Goal: Task Accomplishment & Management: Manage account settings

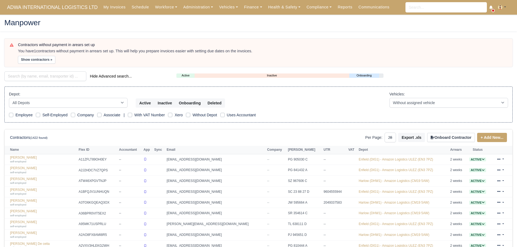
select select "25"
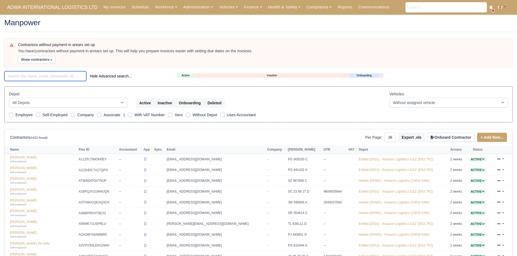
click at [68, 75] on input "search" at bounding box center [45, 76] width 82 height 10
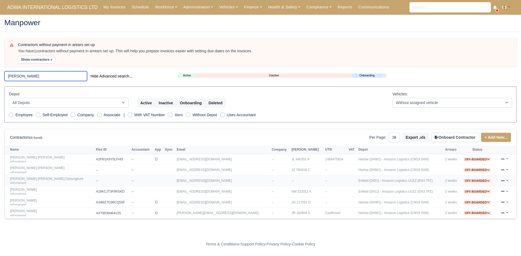
type input "brad"
click at [33, 157] on link "Bradley John May self-employed" at bounding box center [51, 160] width 83 height 8
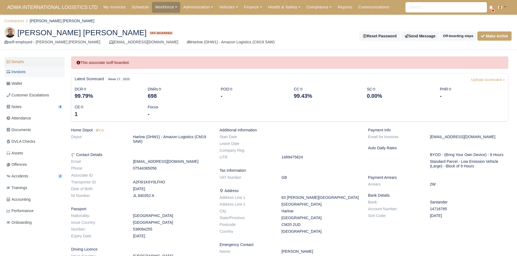
click at [37, 73] on link "Invoices" at bounding box center [34, 72] width 60 height 11
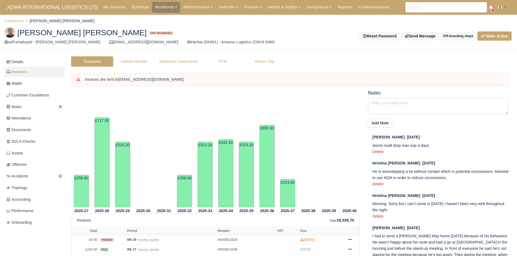
click at [37, 79] on link "Wallet" at bounding box center [34, 83] width 60 height 11
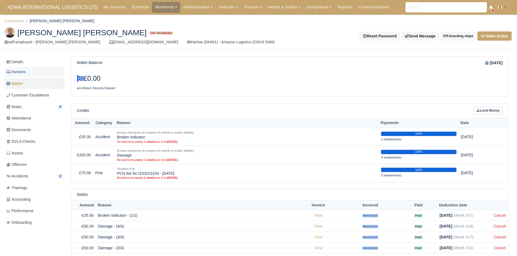
click at [26, 75] on link "Invoices" at bounding box center [34, 72] width 60 height 11
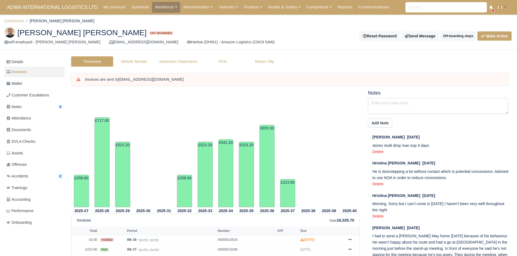
scroll to position [65, 0]
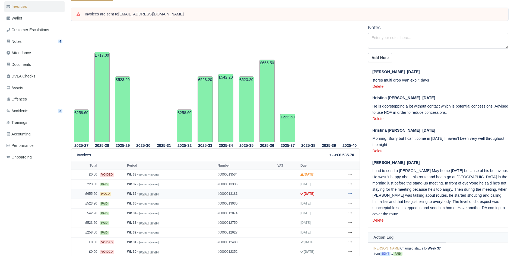
click at [351, 194] on icon at bounding box center [349, 193] width 3 height 1
click at [30, 20] on link "Wallet" at bounding box center [34, 18] width 60 height 11
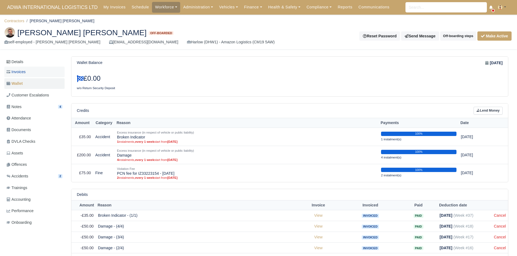
click at [38, 70] on link "Invoices" at bounding box center [34, 72] width 60 height 11
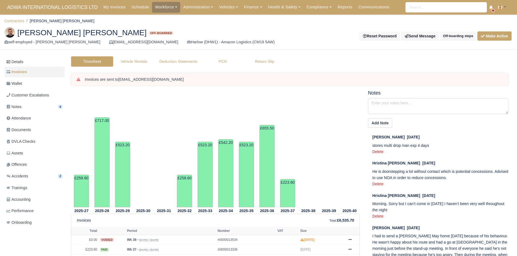
scroll to position [62, 0]
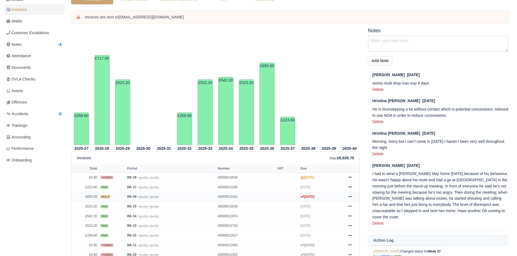
click at [350, 196] on icon at bounding box center [349, 196] width 3 height 3
click at [331, 130] on link "Show Invoice" at bounding box center [329, 129] width 48 height 11
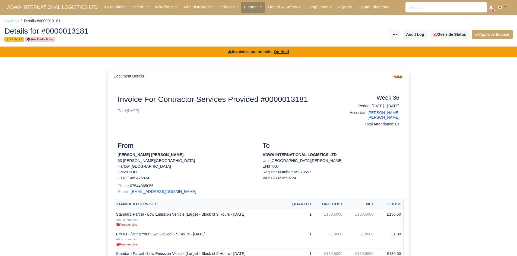
click at [446, 41] on div "Details for #0000013181 On Hold Has Deductions Invoice Actions Resend Invoice V…" at bounding box center [258, 35] width 516 height 24
click at [446, 37] on link "Override Status" at bounding box center [450, 34] width 40 height 9
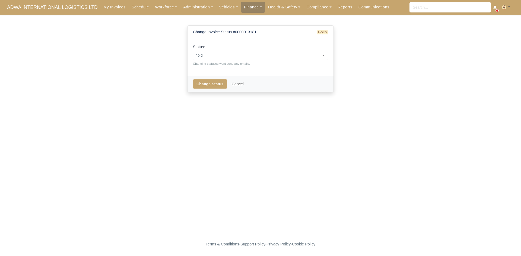
click at [297, 55] on span "hold" at bounding box center [260, 55] width 135 height 7
click at [237, 117] on main "Change Invoice Status #0000013181 hold Status: pending approved hold sent paid …" at bounding box center [260, 127] width 521 height 212
click at [225, 55] on span "sent" at bounding box center [260, 55] width 135 height 7
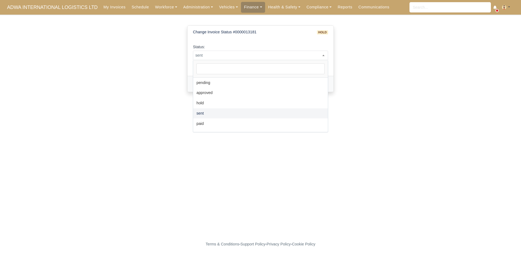
select select "paid"
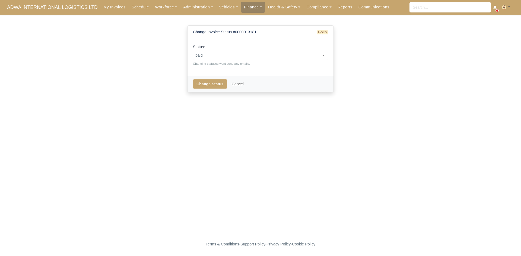
click at [207, 89] on div "Change Status Cancel" at bounding box center [260, 84] width 146 height 16
click at [209, 87] on button "Change Status" at bounding box center [210, 83] width 34 height 9
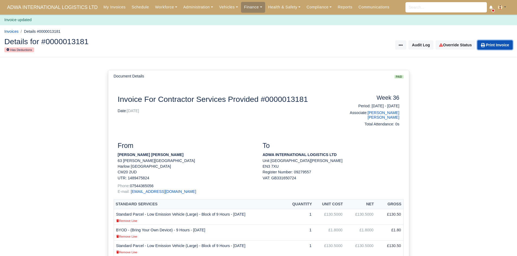
click at [494, 45] on link "Print Invoice" at bounding box center [494, 44] width 35 height 9
click at [284, 42] on div "Invoice Actions Resend Invoice Audit Log Override Status Print Invoice" at bounding box center [388, 44] width 250 height 9
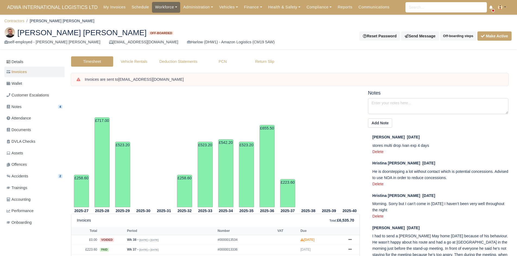
click at [152, 5] on link "Workforce" at bounding box center [166, 7] width 28 height 11
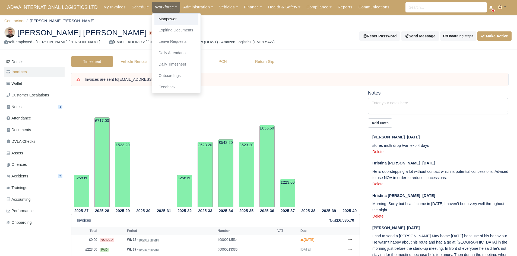
click at [154, 18] on link "Manpower" at bounding box center [176, 19] width 44 height 11
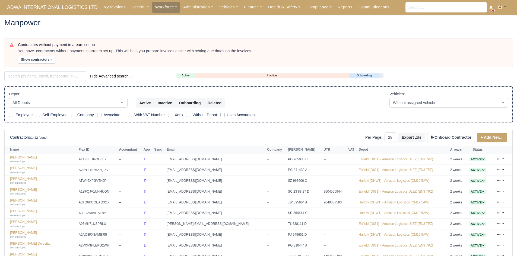
select select "25"
click at [63, 74] on input "search" at bounding box center [45, 76] width 82 height 10
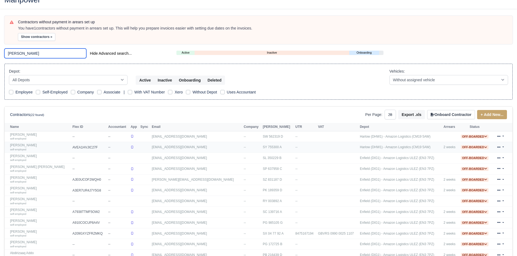
scroll to position [25, 0]
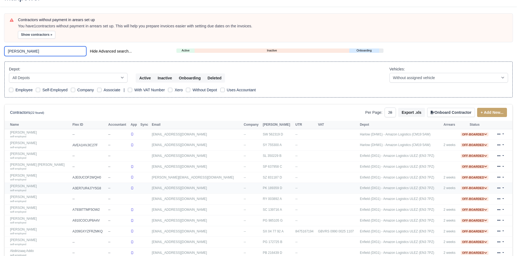
type input "abdi"
click at [30, 187] on link "Abdikafi Sharif self-employed" at bounding box center [40, 188] width 60 height 8
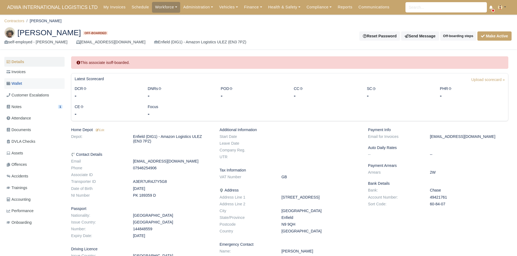
click at [20, 81] on span "Wallet" at bounding box center [14, 84] width 15 height 6
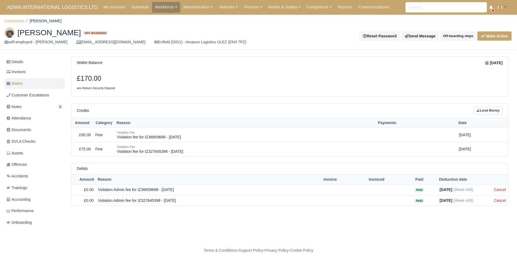
scroll to position [6, 0]
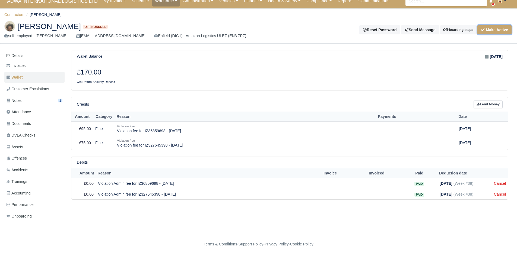
click at [487, 28] on button "Make Active" at bounding box center [494, 29] width 34 height 9
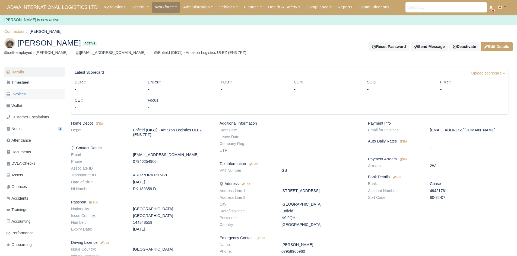
click at [41, 92] on link "Invoices" at bounding box center [34, 94] width 60 height 11
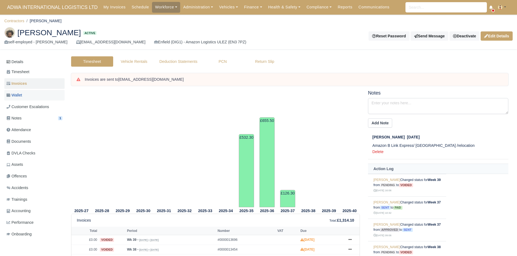
click at [33, 97] on link "Wallet" at bounding box center [34, 95] width 60 height 11
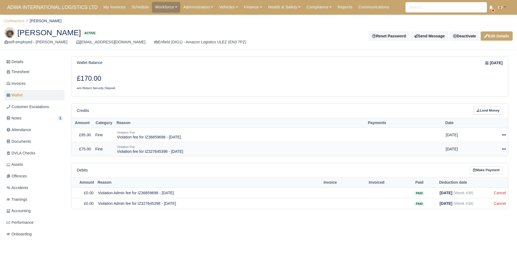
click at [503, 148] on icon at bounding box center [504, 149] width 4 height 4
click at [485, 174] on link "Schedule" at bounding box center [479, 174] width 48 height 8
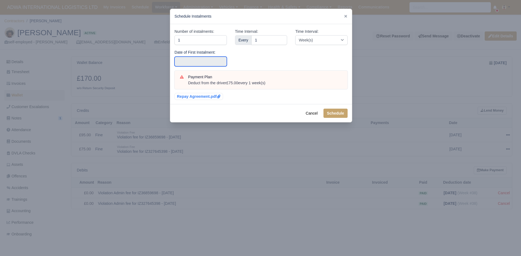
click at [222, 58] on input "text" at bounding box center [200, 62] width 52 height 10
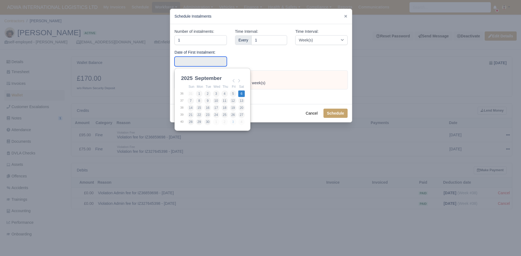
type input "2025-09-06"
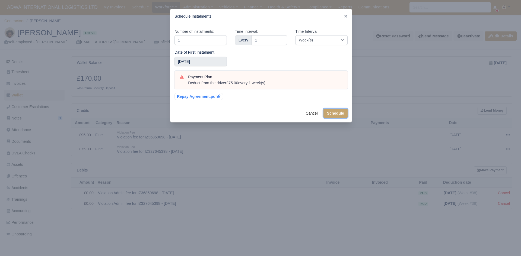
click at [338, 114] on button "Schedule" at bounding box center [335, 113] width 24 height 9
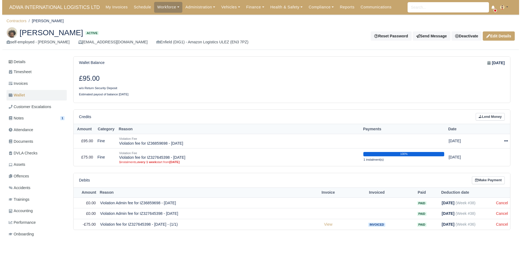
scroll to position [18, 0]
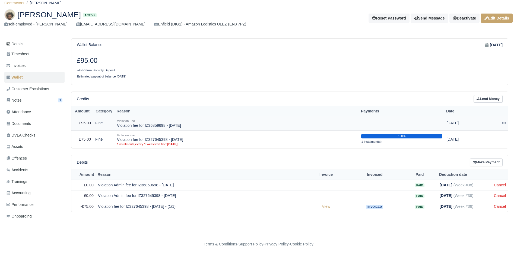
click at [502, 126] on div at bounding box center [493, 123] width 24 height 6
click at [479, 148] on link "Schedule" at bounding box center [479, 148] width 48 height 8
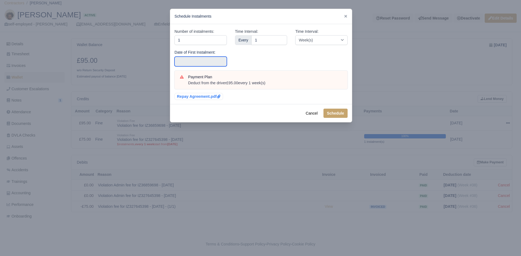
click at [219, 58] on input "text" at bounding box center [200, 62] width 52 height 10
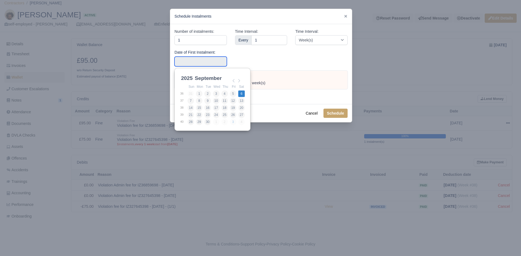
type input "[DATE]"
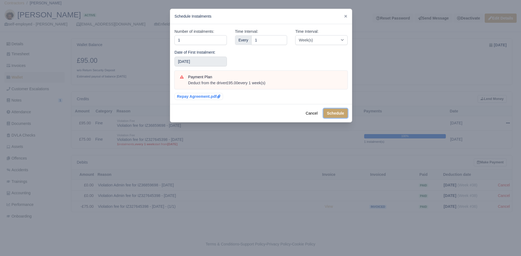
click at [335, 116] on button "Schedule" at bounding box center [335, 113] width 24 height 9
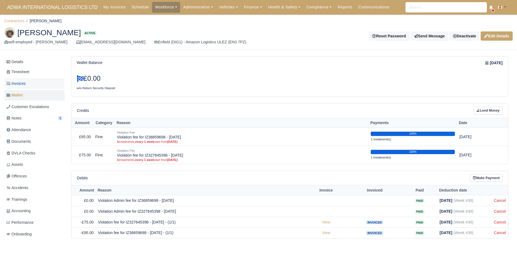
click at [39, 85] on link "Invoices" at bounding box center [34, 83] width 60 height 11
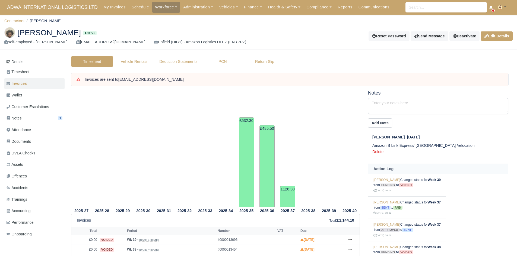
scroll to position [78, 0]
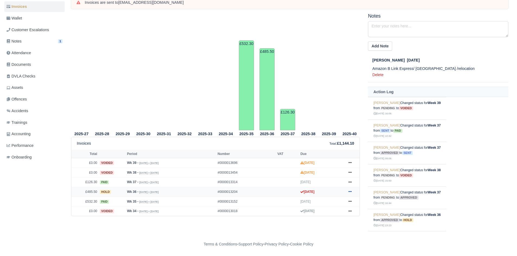
click at [351, 191] on link at bounding box center [350, 192] width 8 height 7
click at [328, 123] on link "Show Invoice" at bounding box center [329, 125] width 48 height 11
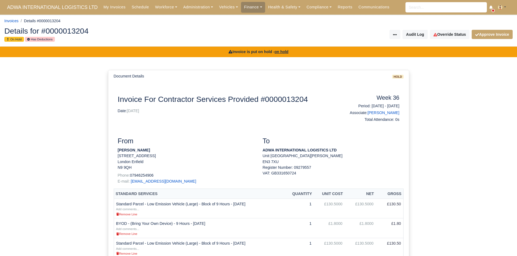
drag, startPoint x: 146, startPoint y: 152, endPoint x: 117, endPoint y: 152, distance: 28.5
click at [118, 152] on p "Abdikafi Sharif" at bounding box center [186, 151] width 137 height 6
copy strong "Abdikafi Sharif"
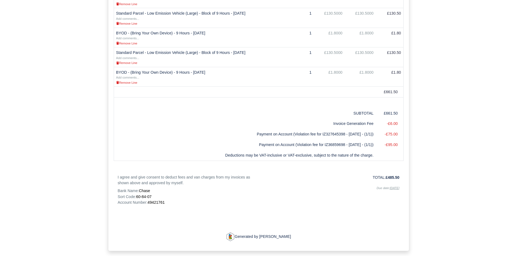
scroll to position [333, 0]
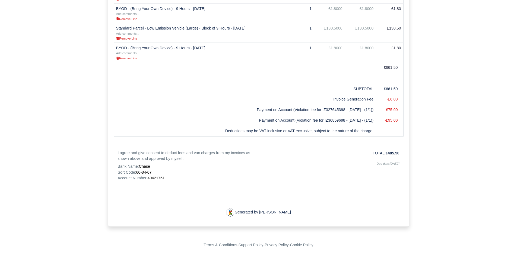
click at [153, 180] on span "49421761" at bounding box center [155, 178] width 17 height 4
copy span "49421761"
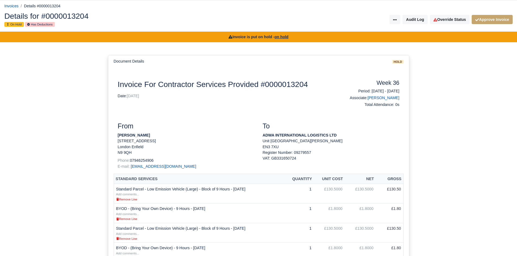
scroll to position [0, 0]
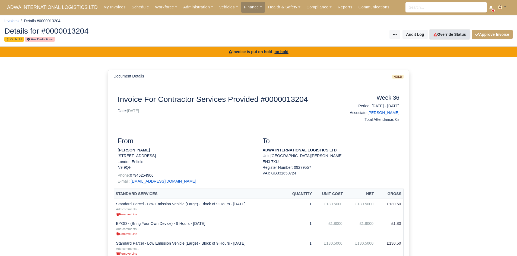
click at [450, 37] on link "Override Status" at bounding box center [450, 34] width 40 height 9
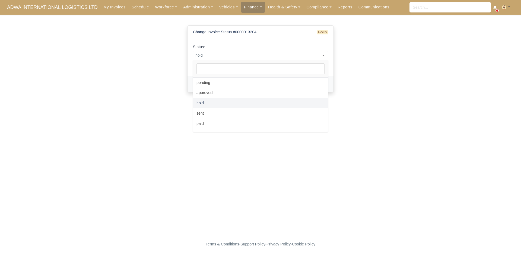
click at [269, 51] on span "hold" at bounding box center [260, 55] width 135 height 9
select select "paid"
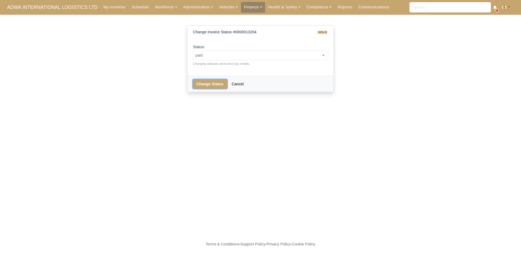
click at [216, 87] on button "Change Status" at bounding box center [210, 83] width 34 height 9
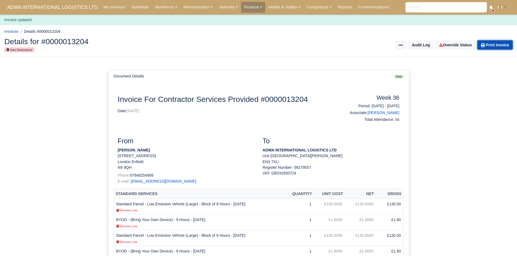
click at [501, 47] on link "Print Invoice" at bounding box center [494, 44] width 35 height 9
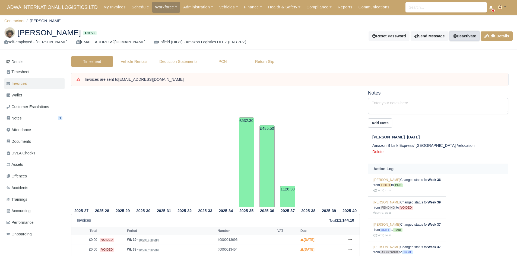
click at [463, 37] on link "Deactivate" at bounding box center [464, 35] width 30 height 9
click at [440, 63] on link "Off-board" at bounding box center [455, 63] width 48 height 8
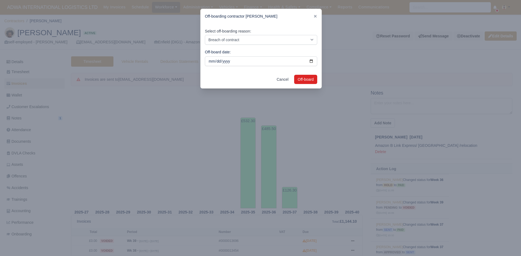
click at [318, 85] on div "Cancel Off-board" at bounding box center [260, 80] width 121 height 18
click at [308, 80] on button "Off-board" at bounding box center [305, 79] width 23 height 9
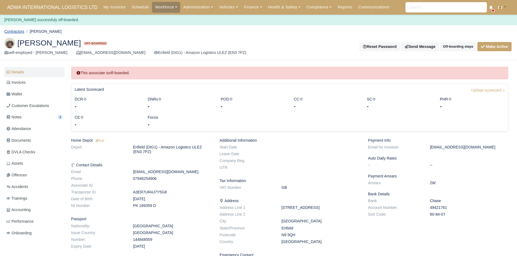
click at [19, 31] on link "Contractors" at bounding box center [14, 31] width 20 height 4
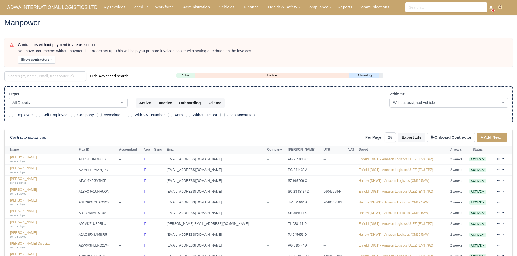
select select "25"
click at [25, 74] on input "search" at bounding box center [45, 76] width 82 height 10
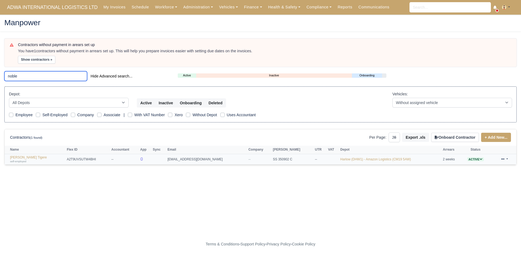
type input "noble"
click at [29, 155] on td "[PERSON_NAME] Tigere self-employed" at bounding box center [35, 159] width 61 height 11
click at [29, 156] on link "[PERSON_NAME] Tigere self-employed" at bounding box center [37, 160] width 54 height 8
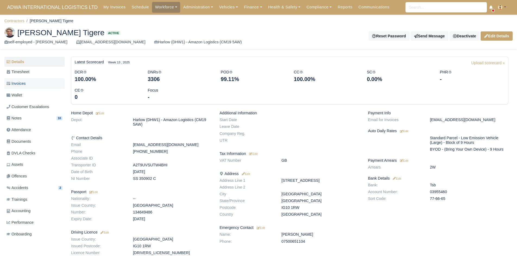
click at [34, 85] on link "Invoices" at bounding box center [34, 83] width 60 height 11
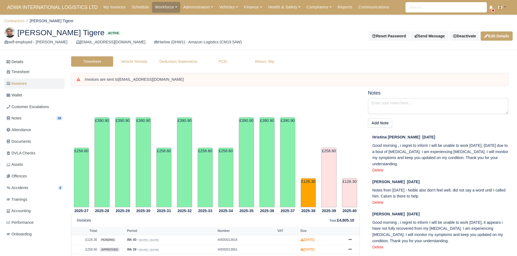
click at [51, 101] on ul "Details Timesheet Invoices Wallet Customer Escalations Notes 10 Attendance" at bounding box center [34, 149] width 60 height 184
click at [41, 96] on link "Wallet" at bounding box center [34, 95] width 60 height 11
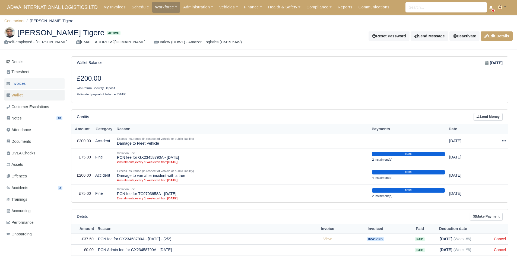
click at [52, 88] on link "Invoices" at bounding box center [34, 83] width 60 height 11
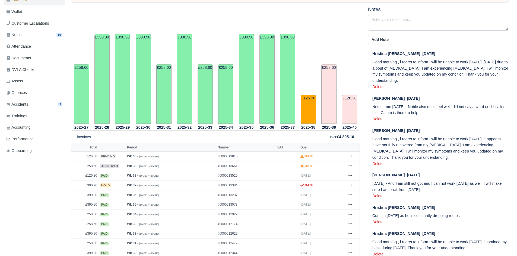
scroll to position [84, 0]
click at [350, 185] on icon at bounding box center [349, 184] width 3 height 3
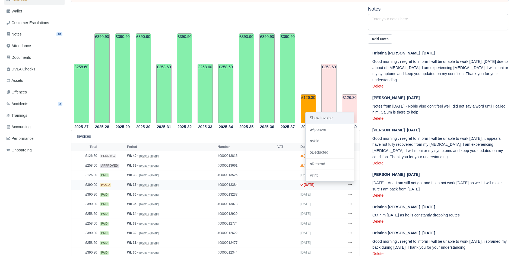
click at [335, 120] on link "Show Invoice" at bounding box center [329, 118] width 48 height 11
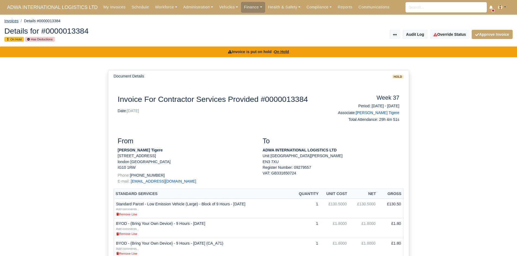
click at [14, 21] on link "Invoices" at bounding box center [11, 21] width 14 height 4
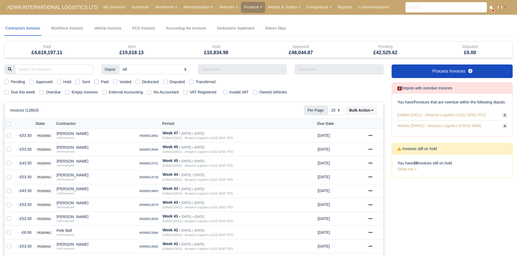
select select "25"
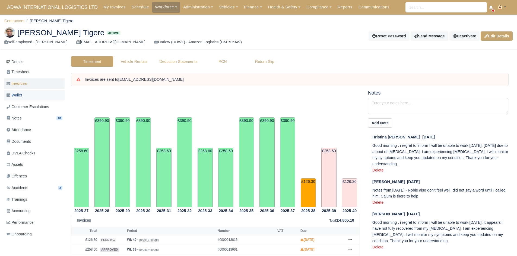
click at [41, 94] on link "Wallet" at bounding box center [34, 95] width 60 height 11
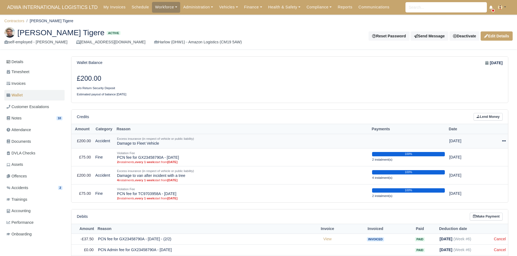
click at [503, 138] on div at bounding box center [494, 141] width 21 height 6
click at [486, 163] on link "Schedule" at bounding box center [481, 166] width 48 height 8
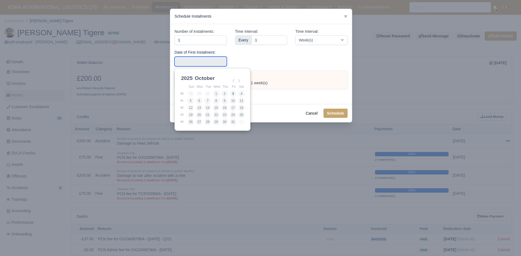
click at [222, 63] on input "Use the arrow keys to pick a date" at bounding box center [200, 62] width 52 height 10
drag, startPoint x: 207, startPoint y: 42, endPoint x: 169, endPoint y: 46, distance: 37.4
click at [170, 46] on form "Schedule Instalments Number of instalments: 1 Date of First Instalment: Time In…" at bounding box center [261, 66] width 182 height 114
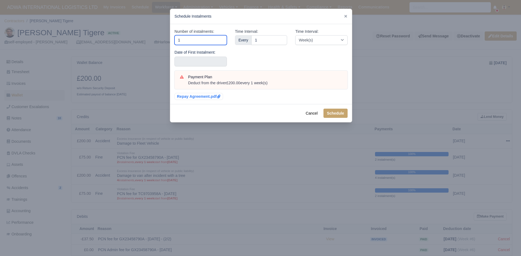
type input "4"
click at [198, 58] on input "text" at bounding box center [200, 62] width 52 height 10
click at [340, 113] on button "Schedule" at bounding box center [335, 113] width 24 height 9
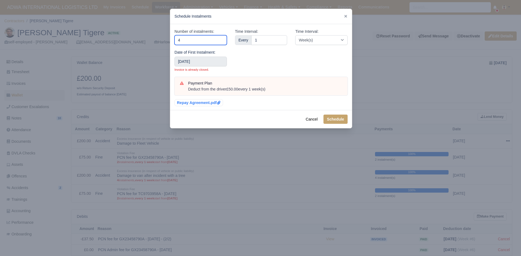
click at [223, 44] on input "4" at bounding box center [200, 40] width 52 height 10
click at [216, 56] on div "Date of First Instalment: 2025-09-06 Invoice is already closed." at bounding box center [200, 60] width 52 height 23
click at [215, 59] on input "2025-09-06" at bounding box center [200, 62] width 52 height 10
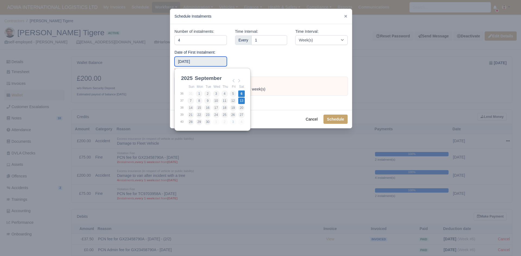
type input "2025-09-13"
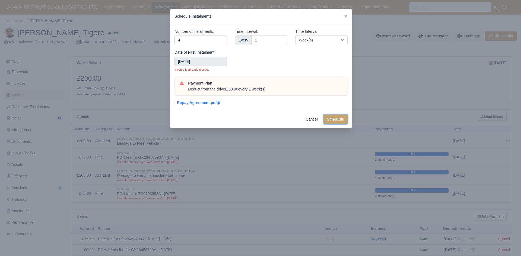
click at [330, 117] on button "Schedule" at bounding box center [335, 119] width 24 height 9
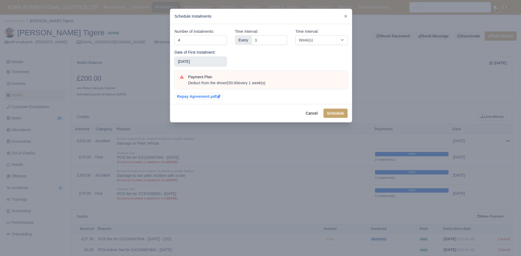
click at [368, 94] on div at bounding box center [260, 128] width 521 height 256
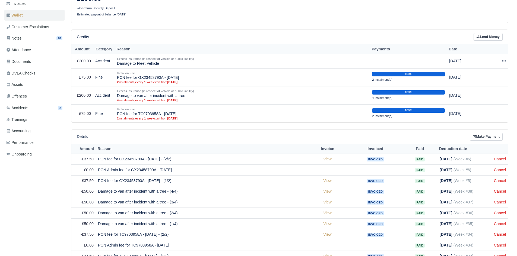
scroll to position [80, 0]
click at [502, 61] on icon at bounding box center [504, 61] width 4 height 4
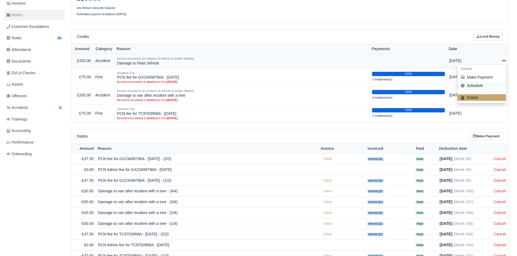
click at [484, 88] on link "Schedule" at bounding box center [481, 86] width 48 height 8
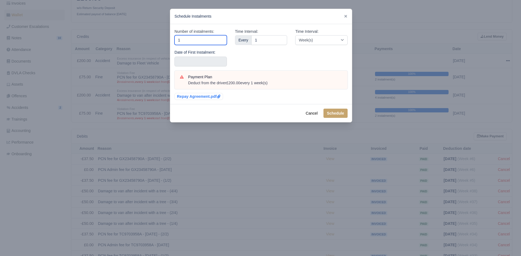
click at [208, 37] on input "1" at bounding box center [200, 40] width 52 height 10
type input "4"
click at [206, 60] on input "text" at bounding box center [200, 62] width 52 height 10
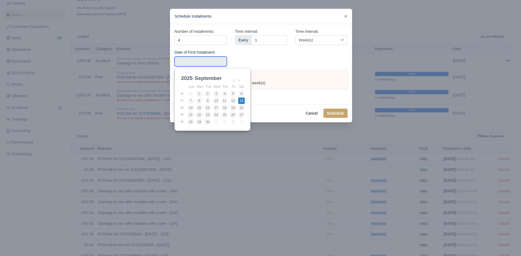
type input "2025-09-13"
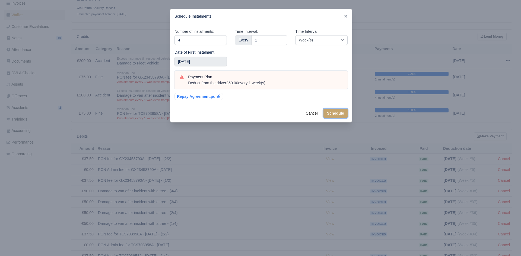
click at [327, 113] on button "Schedule" at bounding box center [335, 113] width 24 height 9
click at [340, 117] on button "Schedule" at bounding box center [335, 113] width 24 height 9
click at [365, 117] on div at bounding box center [260, 128] width 521 height 256
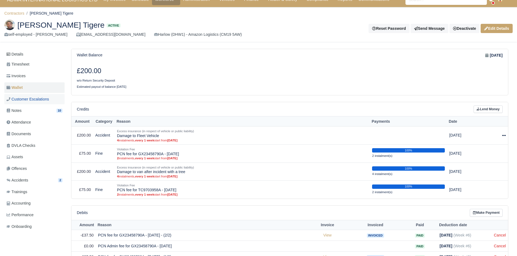
scroll to position [4, 0]
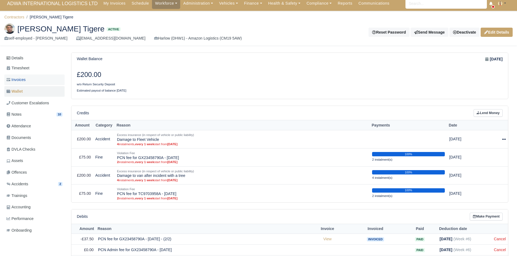
click at [36, 82] on link "Invoices" at bounding box center [34, 80] width 60 height 11
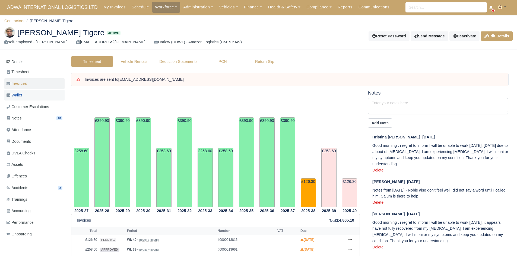
click at [43, 94] on link "Wallet" at bounding box center [34, 95] width 60 height 11
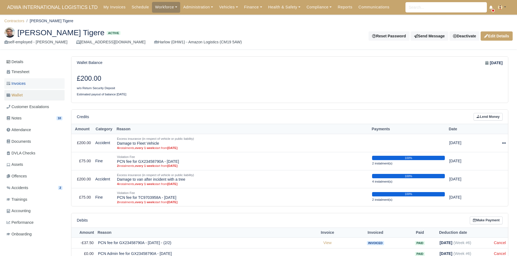
click at [28, 84] on link "Invoices" at bounding box center [34, 83] width 60 height 11
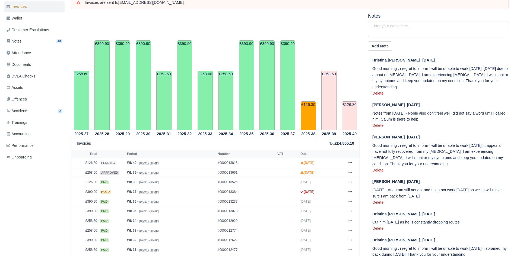
scroll to position [78, 0]
click at [348, 194] on link at bounding box center [350, 191] width 8 height 7
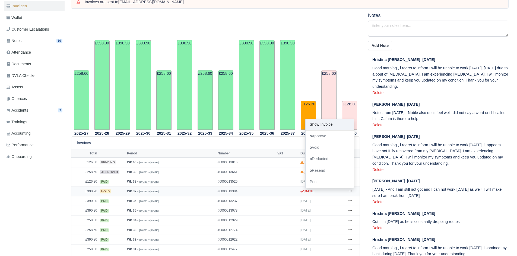
click at [326, 121] on link "Show Invoice" at bounding box center [329, 124] width 48 height 11
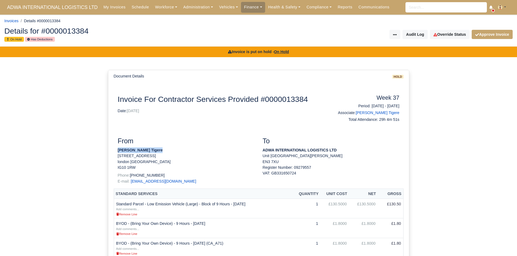
drag, startPoint x: 160, startPoint y: 151, endPoint x: 116, endPoint y: 151, distance: 44.2
click at [116, 151] on div "From [PERSON_NAME] Tigere [STREET_ADDRESS] Phone: [PHONE_NUMBER] E-mail: [EMAIL…" at bounding box center [186, 163] width 145 height 52
copy strong "[PERSON_NAME] Tigere"
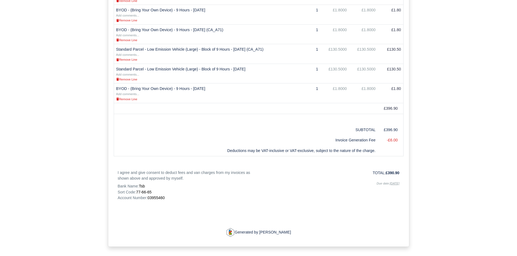
scroll to position [234, 0]
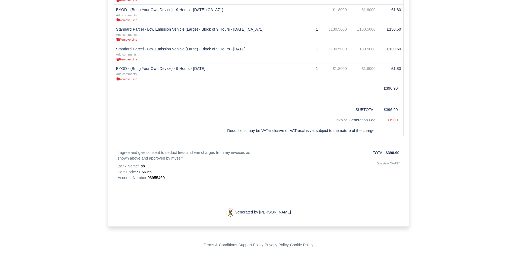
click at [163, 178] on span "03955460" at bounding box center [155, 178] width 17 height 4
copy span "03955460"
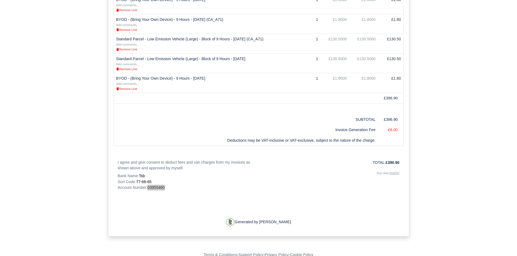
scroll to position [0, 0]
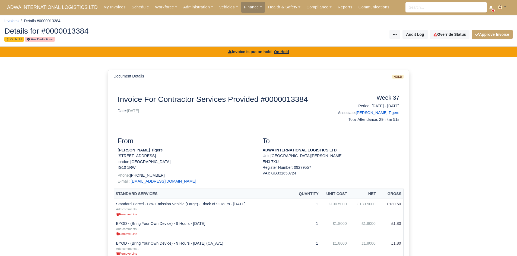
click at [453, 44] on div "Details for #0000013384 On Hold Has Deductions Invoice Actions Resend Invoice V…" at bounding box center [258, 35] width 516 height 24
click at [451, 37] on link "Override Status" at bounding box center [450, 34] width 40 height 9
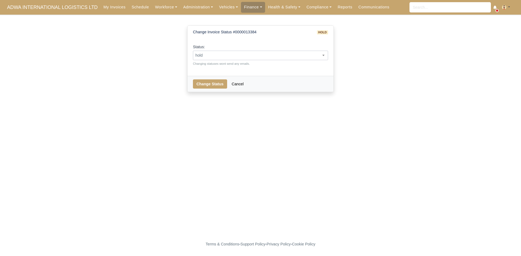
click at [238, 54] on span "hold" at bounding box center [260, 55] width 135 height 7
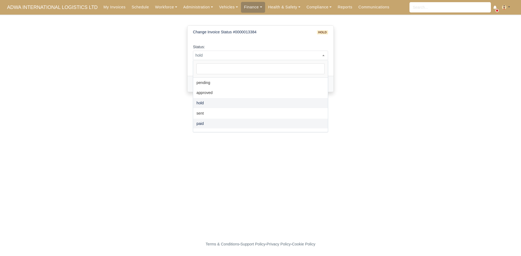
select select "paid"
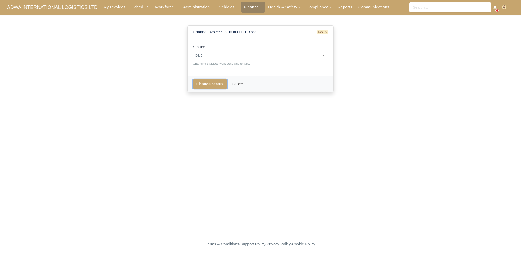
click at [210, 85] on button "Change Status" at bounding box center [210, 83] width 34 height 9
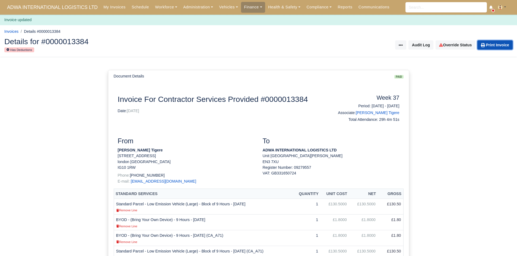
click at [497, 47] on link "Print Invoice" at bounding box center [494, 44] width 35 height 9
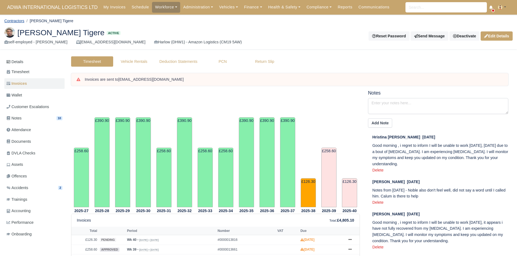
click at [17, 20] on link "Contractors" at bounding box center [14, 21] width 20 height 4
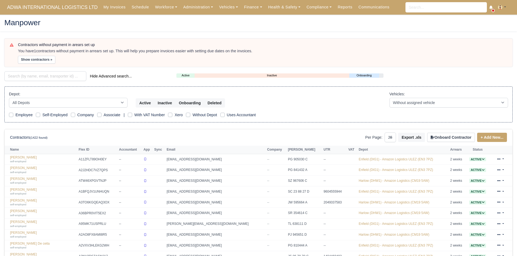
select select "25"
click at [23, 78] on input "search" at bounding box center [45, 76] width 82 height 10
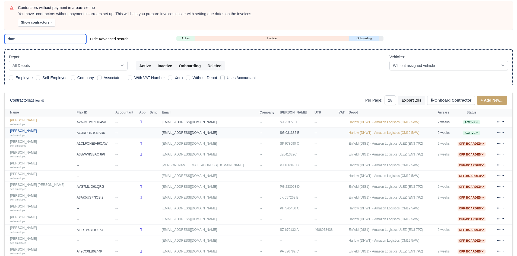
scroll to position [37, 0]
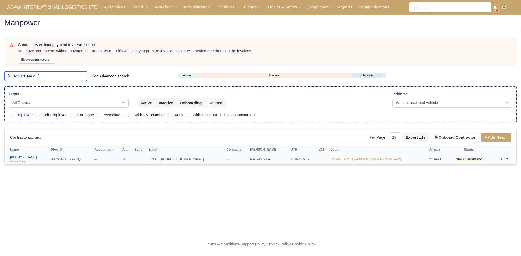
type input "damon"
click at [24, 160] on small "self-employed" at bounding box center [18, 161] width 16 height 3
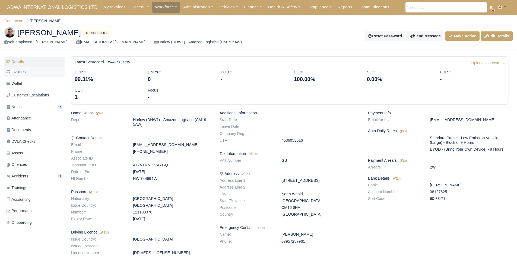
click at [16, 67] on link "Invoices" at bounding box center [34, 72] width 60 height 11
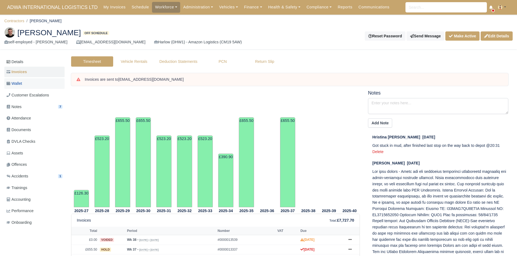
click at [39, 85] on link "Wallet" at bounding box center [34, 83] width 60 height 11
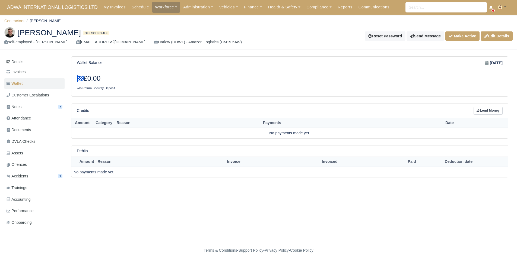
scroll to position [6, 0]
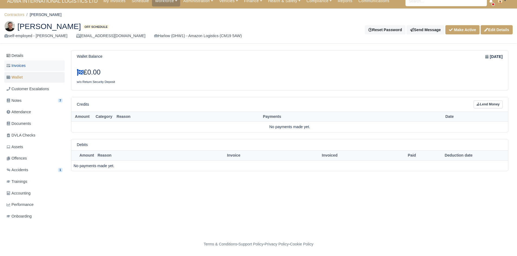
click at [34, 65] on link "Invoices" at bounding box center [34, 65] width 60 height 11
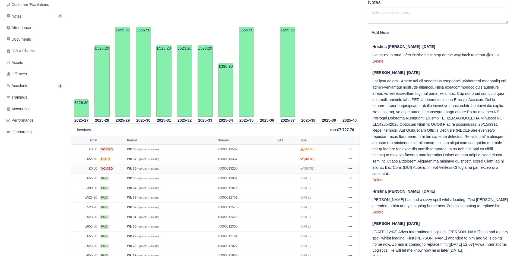
scroll to position [92, 0]
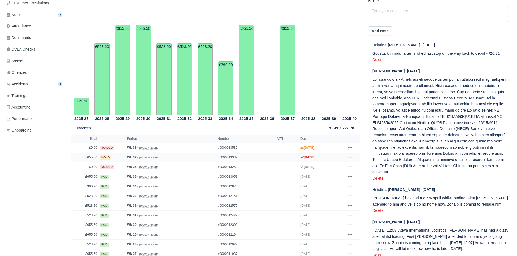
click at [348, 158] on icon at bounding box center [349, 157] width 3 height 3
click at [337, 168] on link "Show Invoice" at bounding box center [329, 167] width 48 height 11
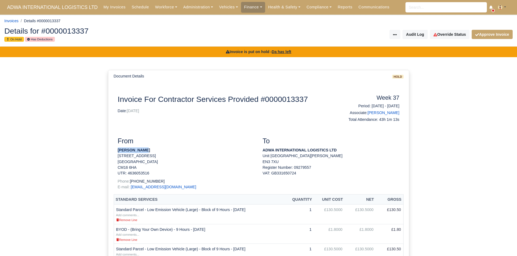
drag, startPoint x: 150, startPoint y: 148, endPoint x: 118, endPoint y: 149, distance: 32.0
click at [118, 149] on p "[PERSON_NAME]" at bounding box center [186, 151] width 137 height 6
copy strong "[PERSON_NAME]"
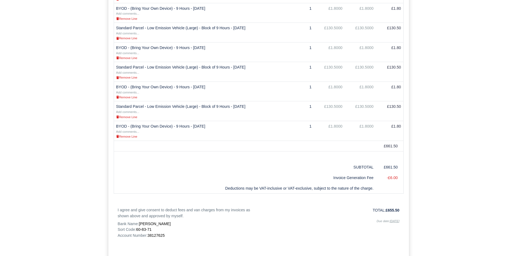
scroll to position [318, 0]
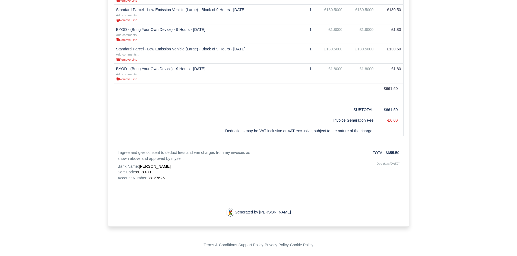
click at [155, 179] on span "38127625" at bounding box center [155, 178] width 17 height 4
copy span "38127625"
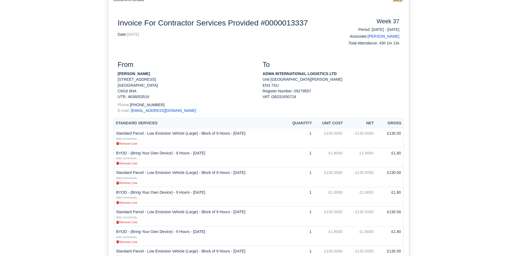
scroll to position [0, 0]
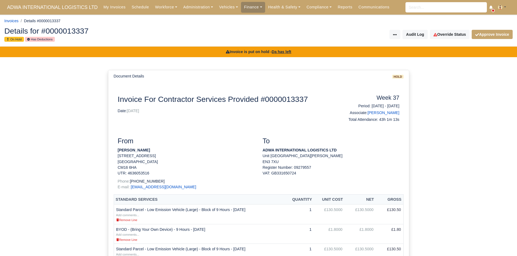
click at [451, 26] on div "Details for #0000013337 On Hold Has Deductions Invoice Actions Resend Invoice V…" at bounding box center [258, 35] width 516 height 24
click at [449, 30] on link "Override Status" at bounding box center [450, 34] width 40 height 9
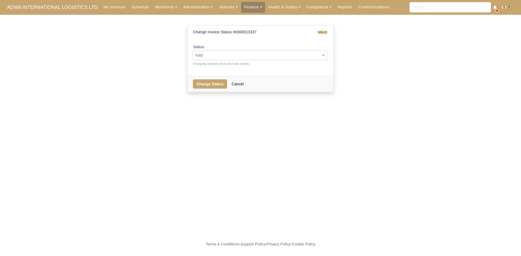
click at [280, 53] on span "hold" at bounding box center [260, 55] width 135 height 7
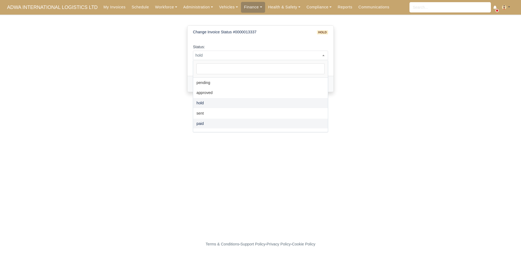
select select "paid"
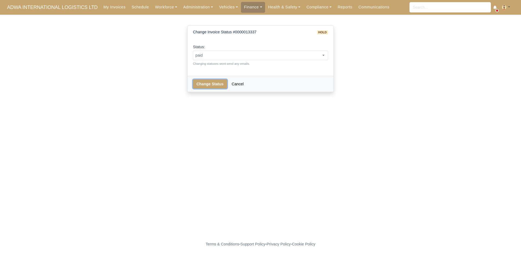
click at [212, 82] on button "Change Status" at bounding box center [210, 83] width 34 height 9
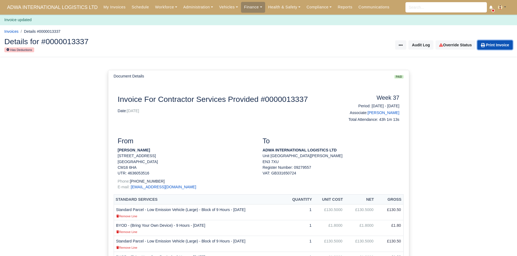
click at [490, 41] on link "Print Invoice" at bounding box center [494, 44] width 35 height 9
